Goal: Transaction & Acquisition: Subscribe to service/newsletter

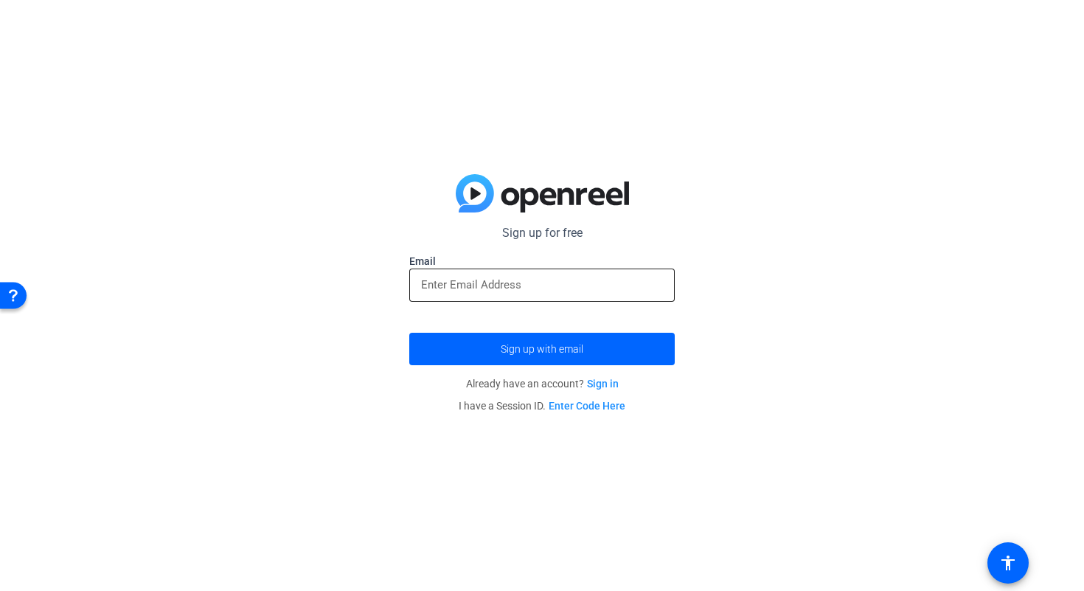
click at [468, 282] on input "email" at bounding box center [542, 285] width 242 height 18
paste input "[DOMAIN_NAME][EMAIL_ADDRESS][DOMAIN_NAME]"
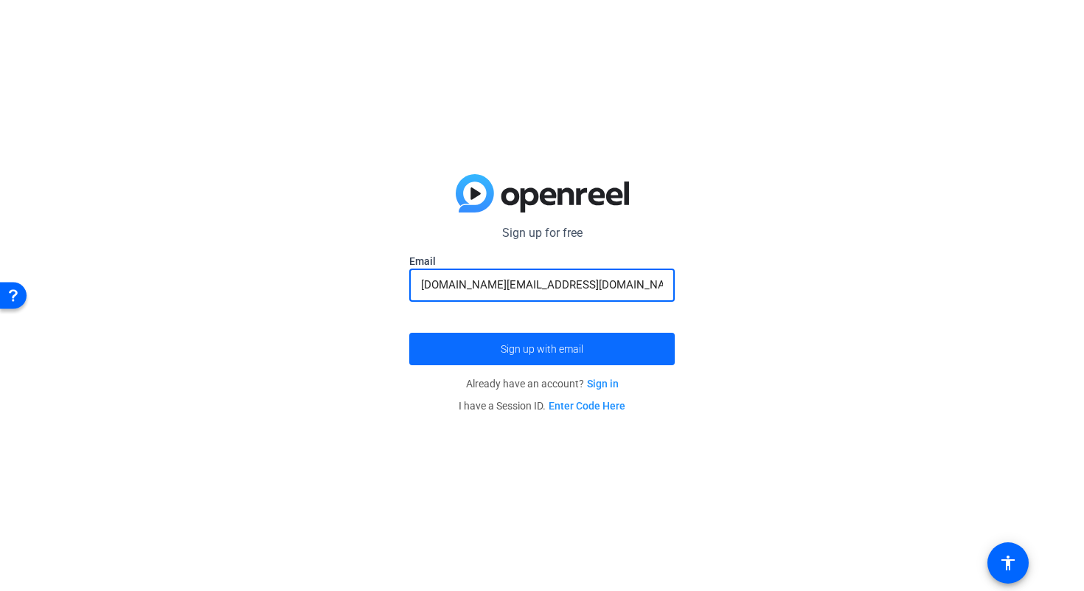
click at [458, 356] on span "submit" at bounding box center [541, 348] width 265 height 35
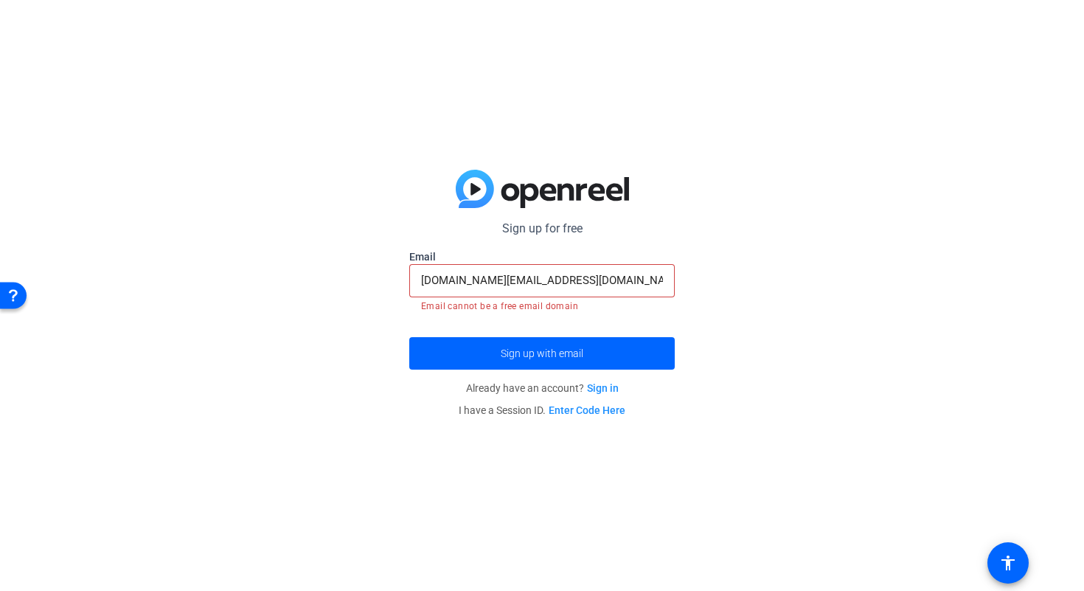
click at [490, 280] on input "[DOMAIN_NAME][EMAIL_ADDRESS][DOMAIN_NAME]" at bounding box center [542, 280] width 242 height 18
paste input "[PERSON_NAME][EMAIL_ADDRESS][DOMAIN_NAME]"
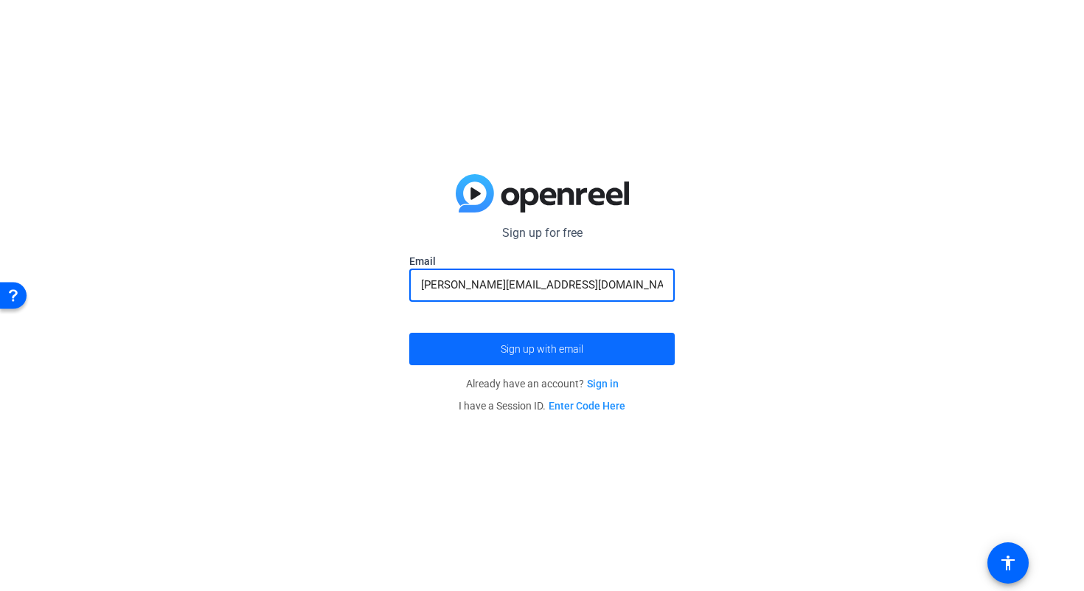
type input "[PERSON_NAME][EMAIL_ADDRESS][DOMAIN_NAME]"
click at [482, 353] on span "submit" at bounding box center [541, 348] width 265 height 35
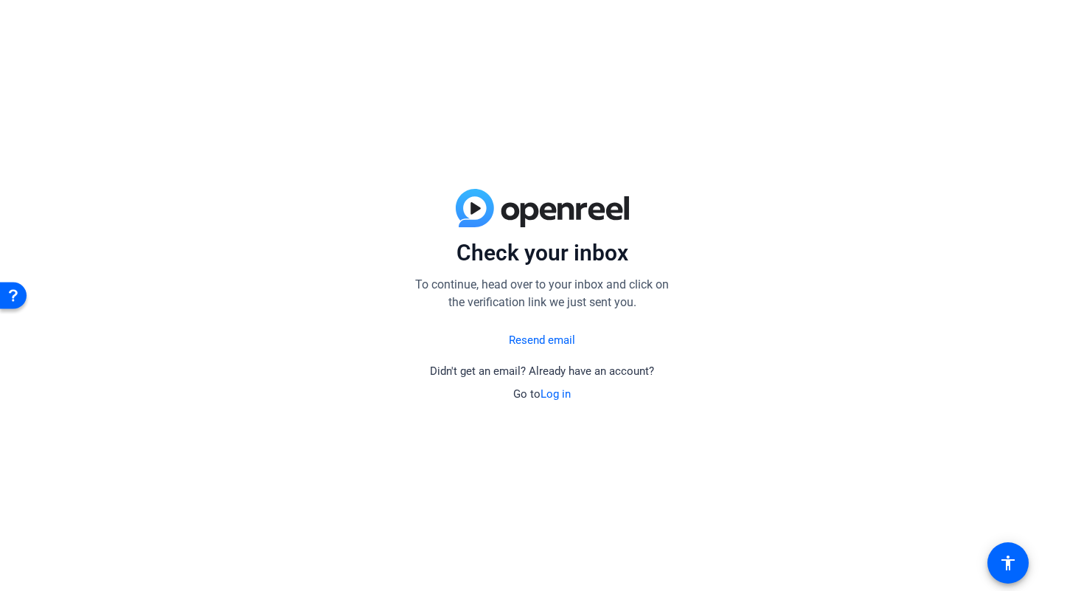
click at [555, 394] on link "Log in" at bounding box center [556, 393] width 30 height 13
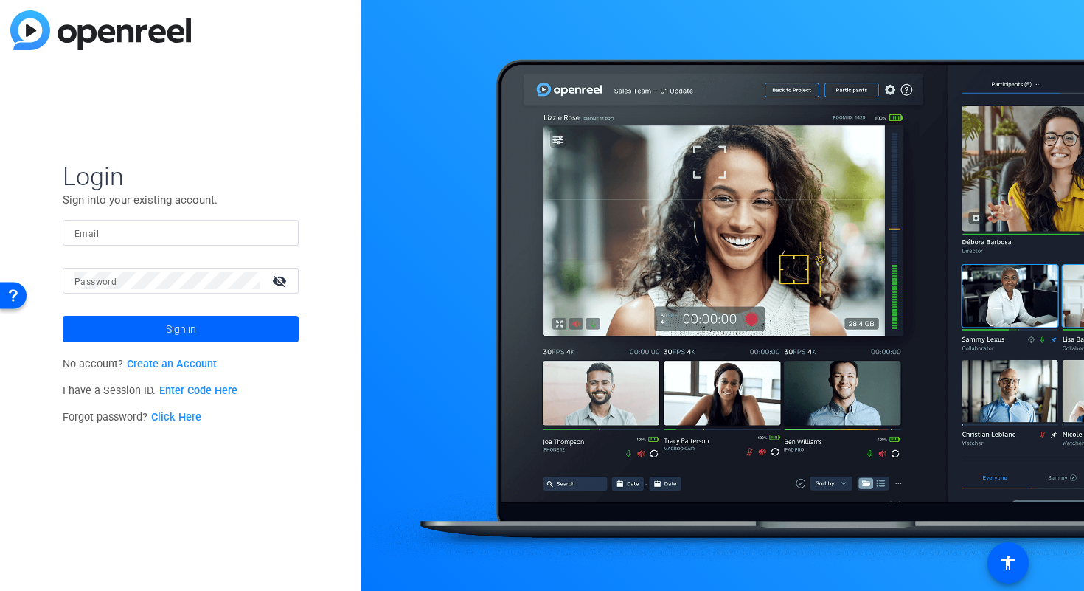
click at [155, 235] on input "Email" at bounding box center [180, 232] width 212 height 18
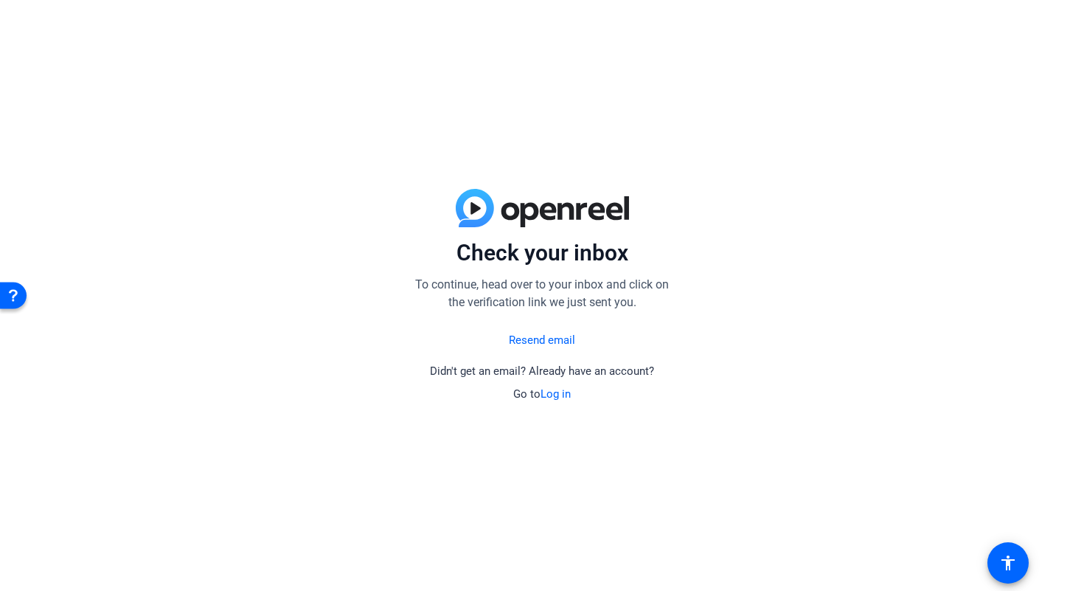
click at [515, 339] on link "Resend email" at bounding box center [542, 340] width 66 height 17
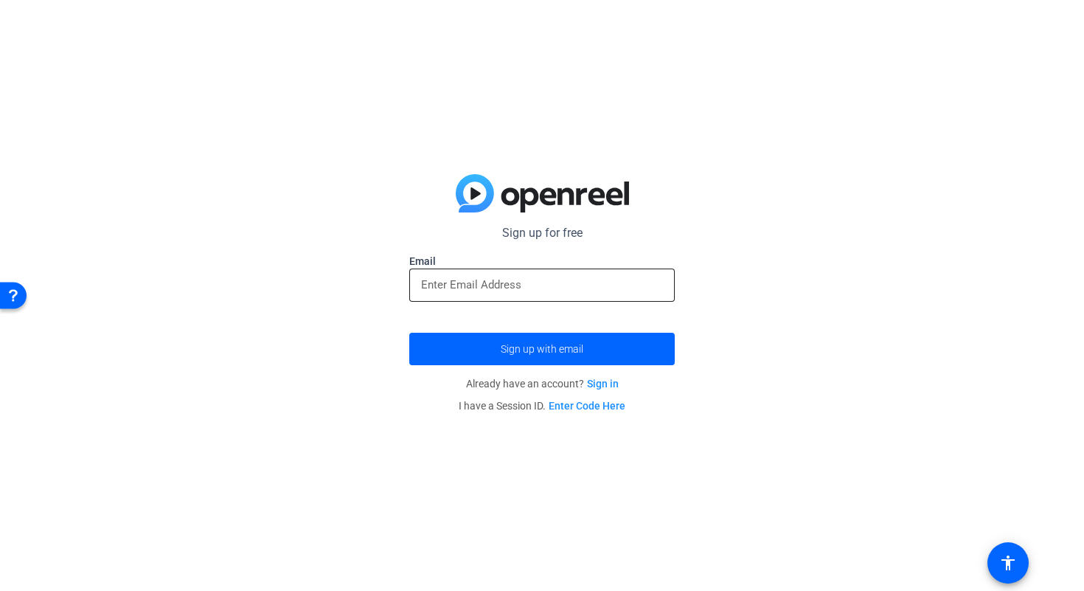
click at [482, 285] on input "email" at bounding box center [542, 285] width 242 height 18
click at [340, 265] on div "Sign up for free Email Sign up with email Already have an account? Sign in I ha…" at bounding box center [542, 295] width 1084 height 591
click at [467, 288] on input "email" at bounding box center [542, 285] width 242 height 18
paste input "[DOMAIN_NAME][EMAIL_ADDRESS][DOMAIN_NAME]"
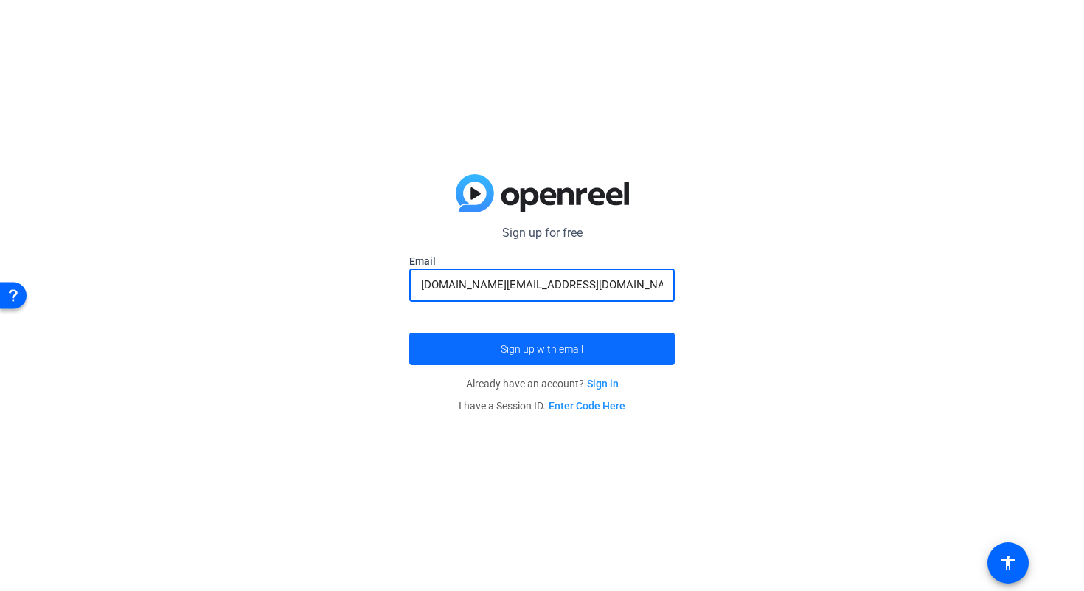
type input "[DOMAIN_NAME][EMAIL_ADDRESS][DOMAIN_NAME]"
click at [468, 362] on span "submit" at bounding box center [541, 348] width 265 height 35
